Goal: Find specific page/section: Find specific page/section

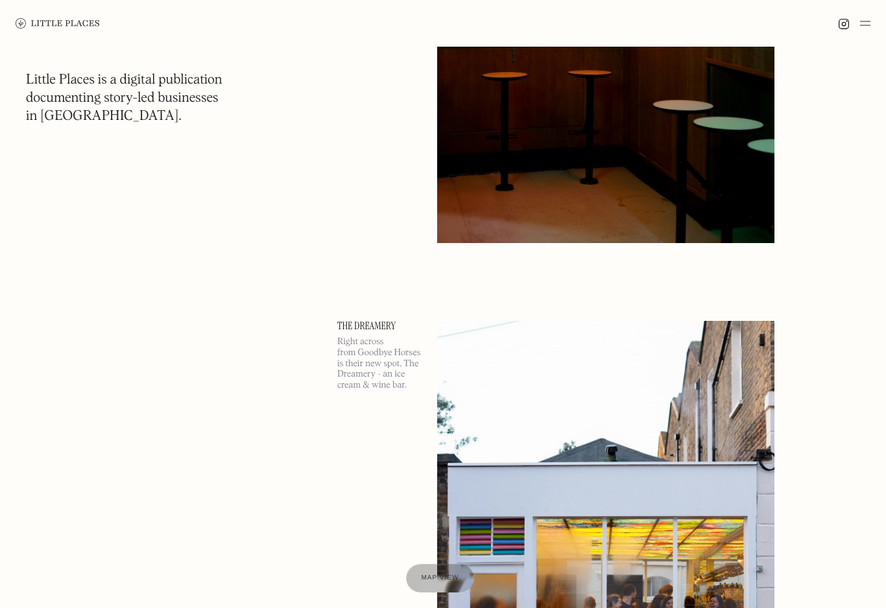
scroll to position [36649, 0]
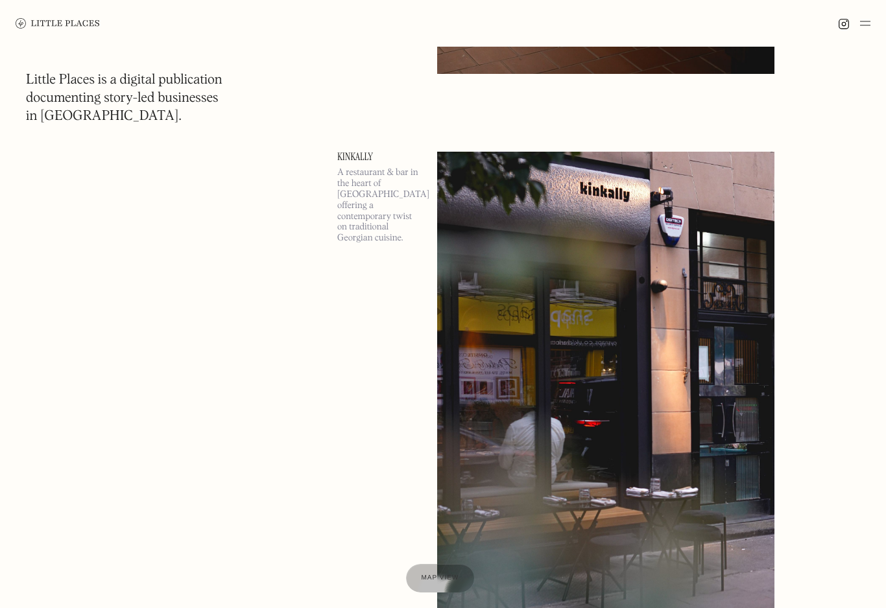
click at [869, 23] on img at bounding box center [865, 24] width 10 height 16
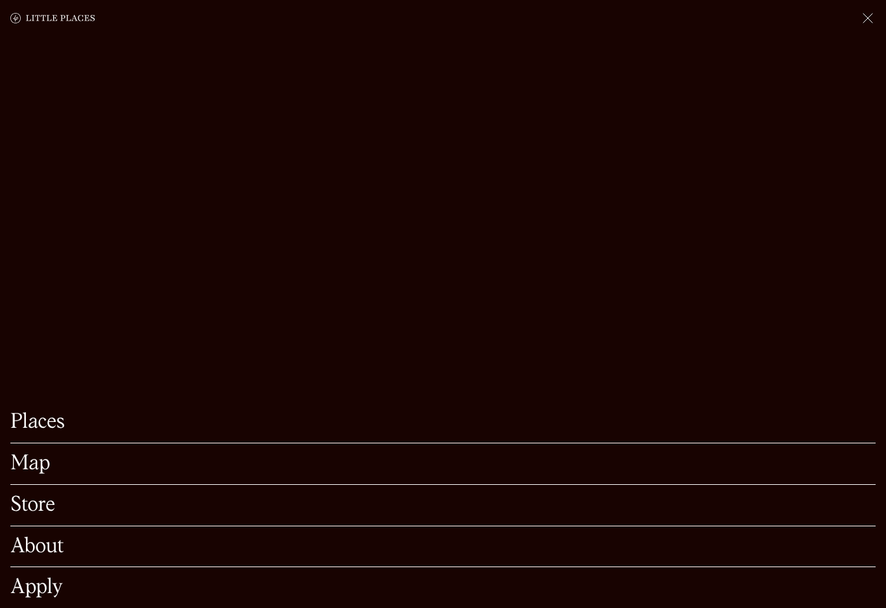
click at [193, 432] on link "Places" at bounding box center [442, 422] width 865 height 20
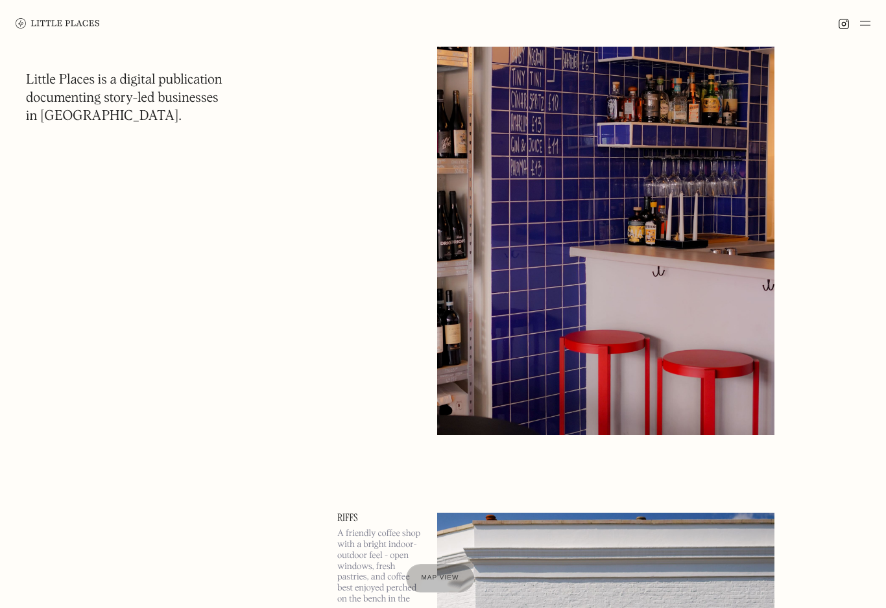
scroll to position [5834, 0]
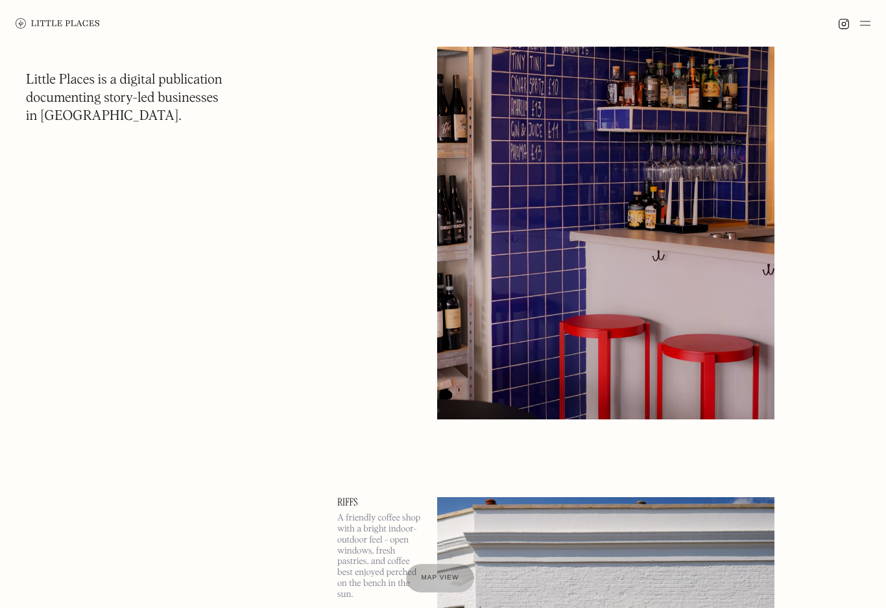
click at [447, 587] on div at bounding box center [440, 578] width 69 height 29
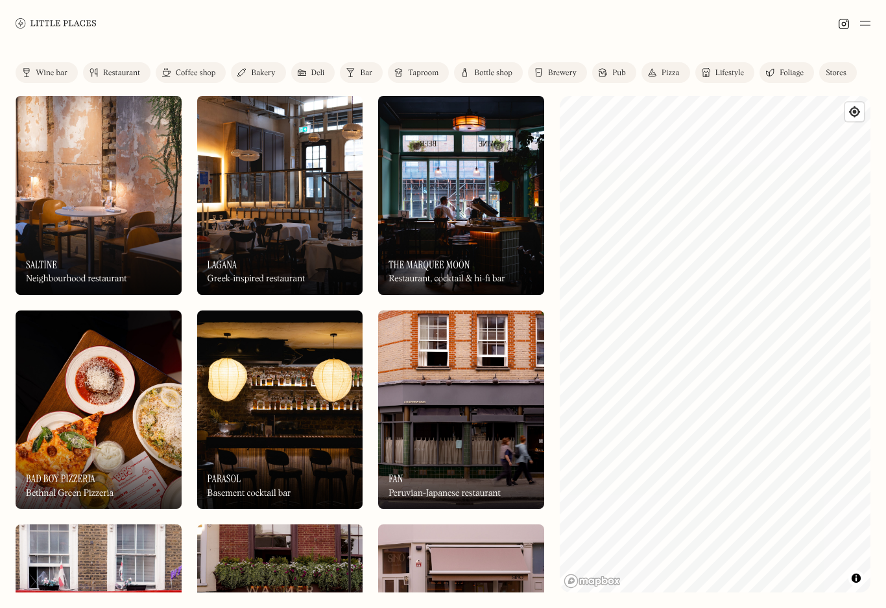
click at [122, 64] on link "Restaurant" at bounding box center [116, 72] width 67 height 21
